Goal: Navigation & Orientation: Find specific page/section

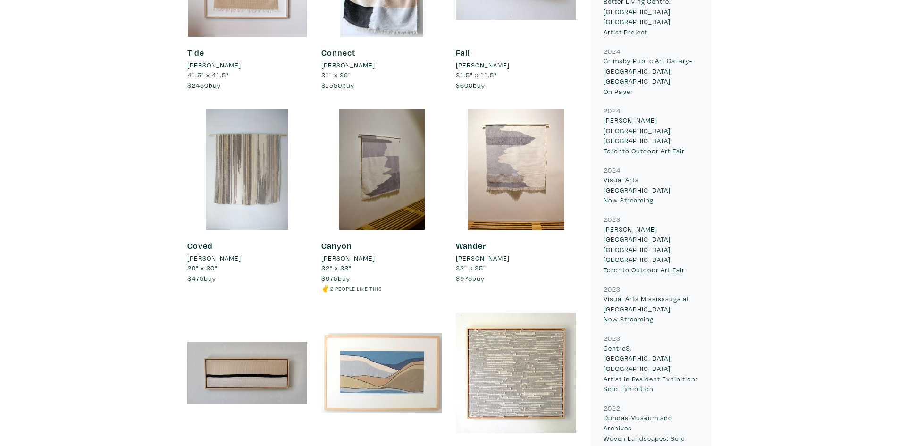
scroll to position [645, 0]
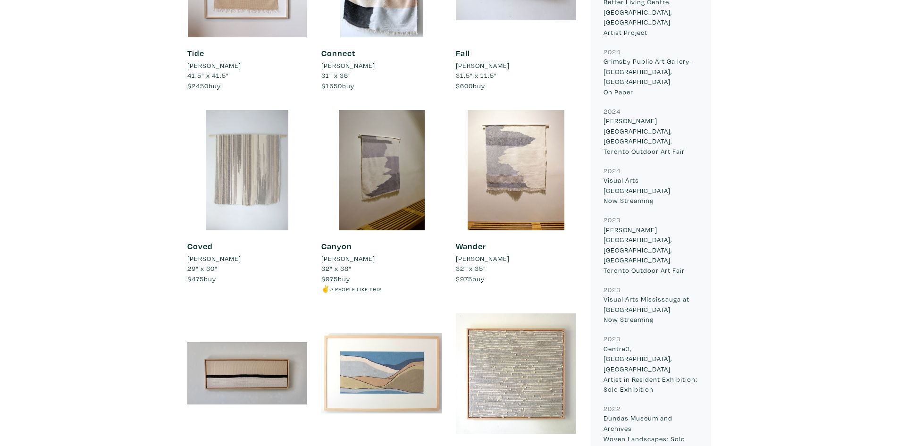
click at [241, 177] on div at bounding box center [247, 170] width 120 height 120
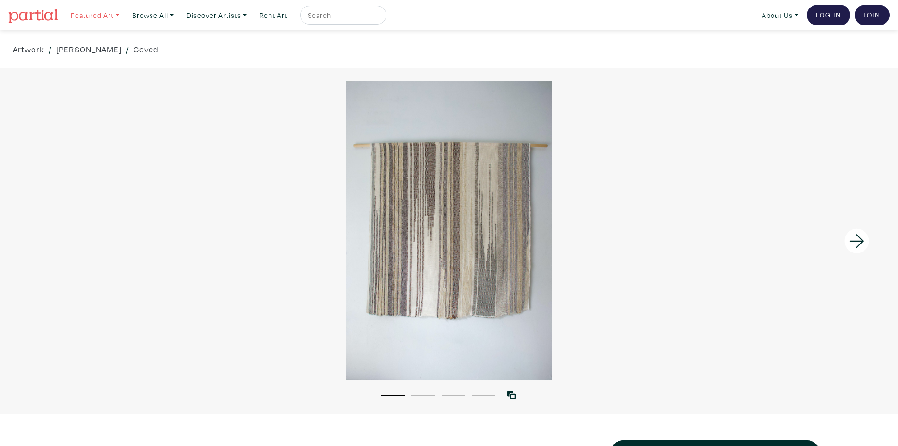
click at [104, 12] on link "Featured Art" at bounding box center [95, 15] width 57 height 19
click at [104, 52] on link "Landscapes" at bounding box center [114, 54] width 77 height 8
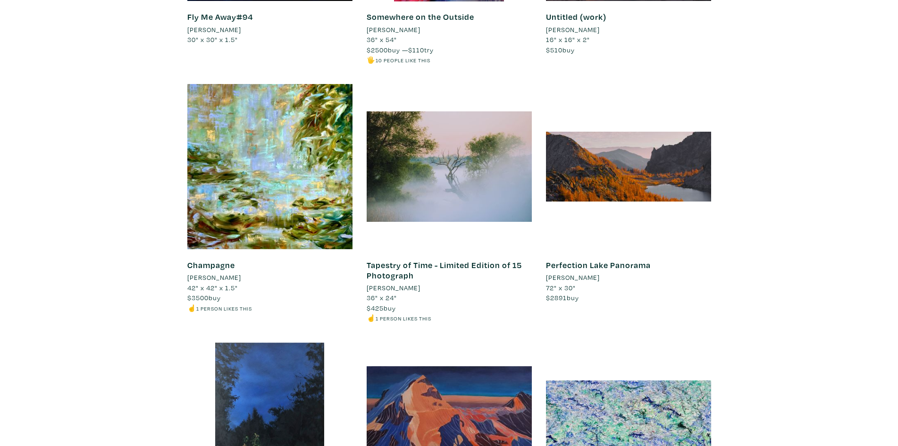
scroll to position [1112, 0]
